Goal: Find specific page/section: Find specific page/section

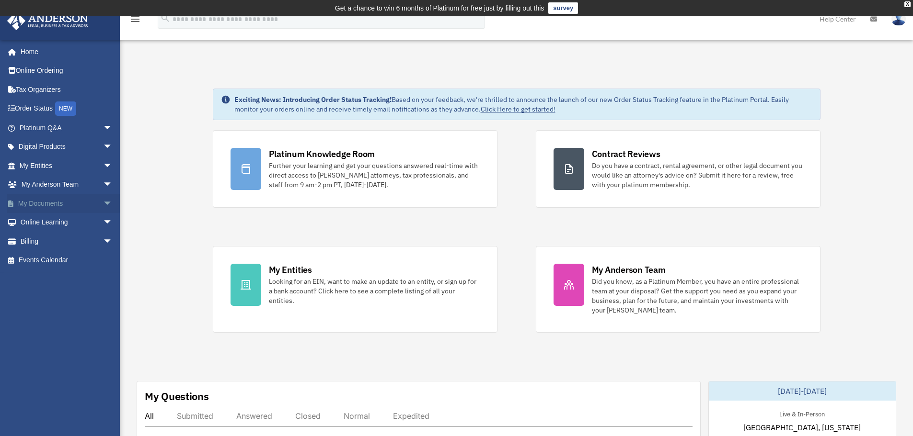
click at [103, 206] on span "arrow_drop_down" at bounding box center [112, 204] width 19 height 20
click at [40, 223] on link "Box" at bounding box center [70, 222] width 114 height 19
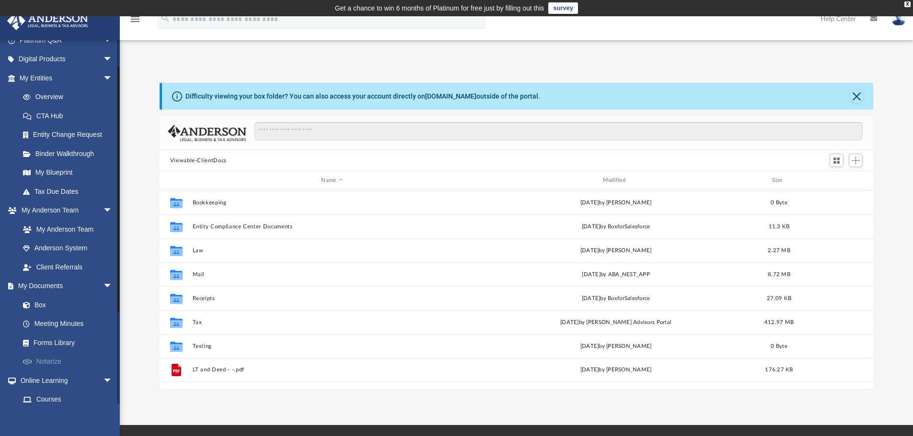
scroll to position [96, 0]
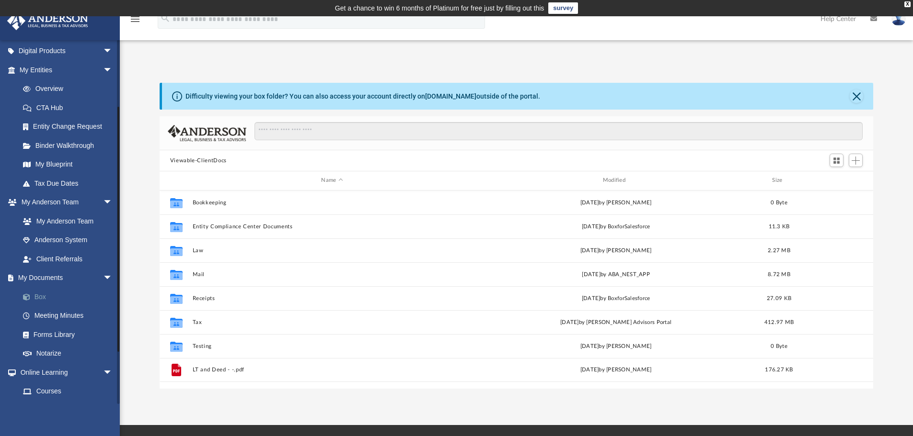
click at [40, 298] on link "Box" at bounding box center [70, 296] width 114 height 19
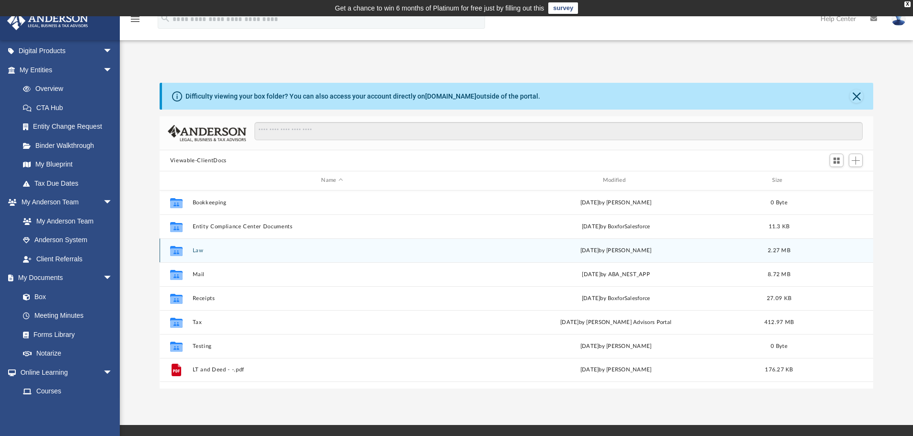
click at [197, 252] on button "Law" at bounding box center [331, 251] width 279 height 6
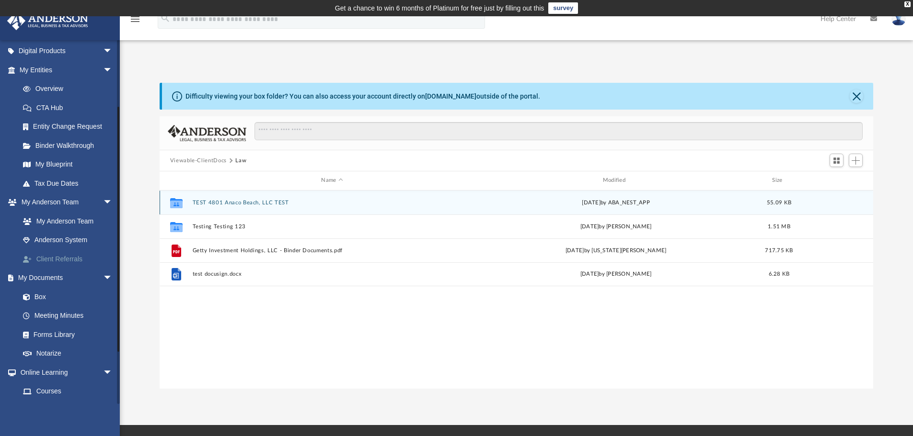
scroll to position [211, 706]
